Goal: Communication & Community: Share content

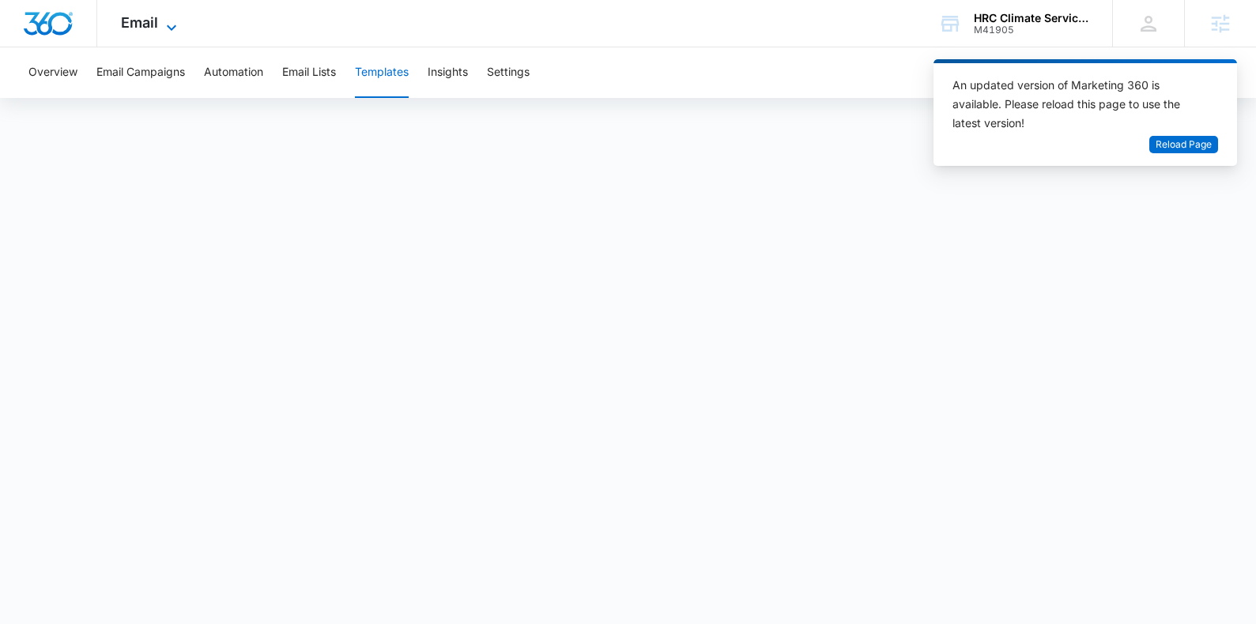
click at [164, 26] on icon at bounding box center [171, 27] width 19 height 19
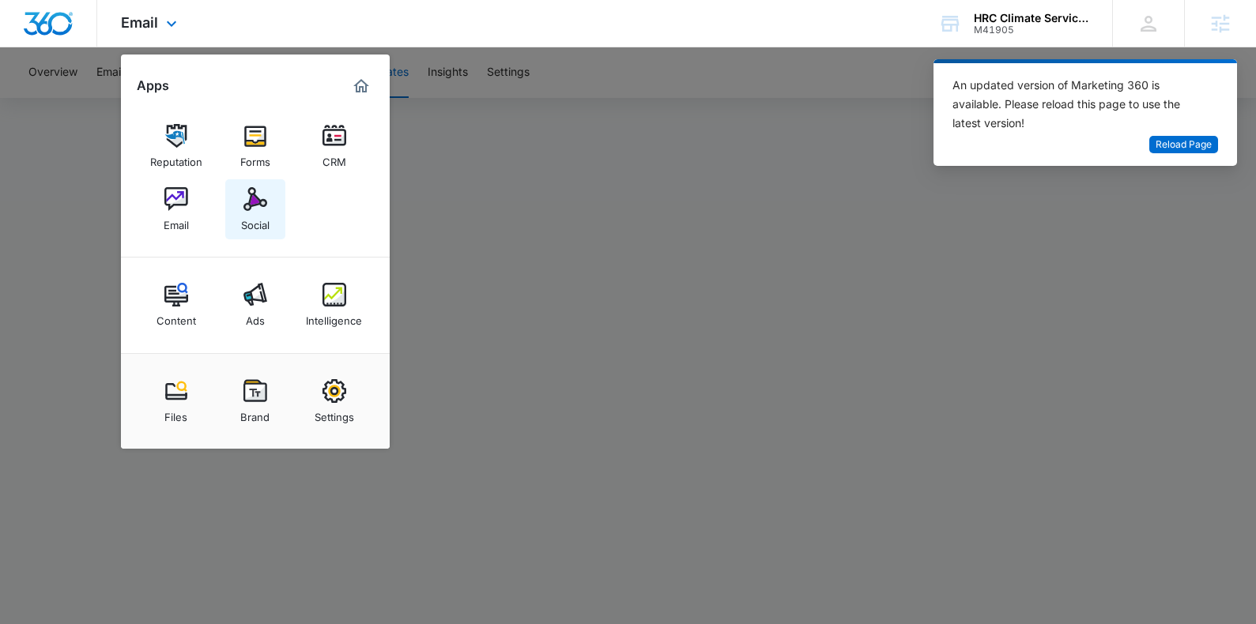
click at [260, 216] on div "Social" at bounding box center [255, 221] width 28 height 21
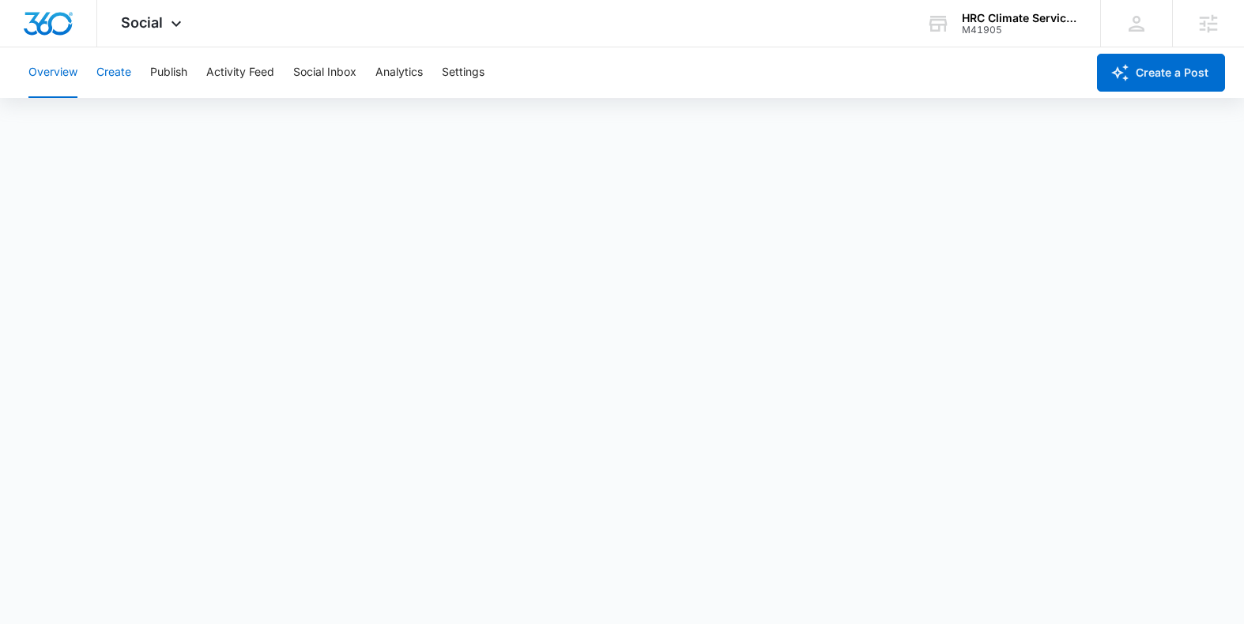
click at [109, 67] on button "Create" at bounding box center [113, 72] width 35 height 51
click at [174, 71] on button "Publish" at bounding box center [168, 72] width 37 height 51
